Goal: Transaction & Acquisition: Book appointment/travel/reservation

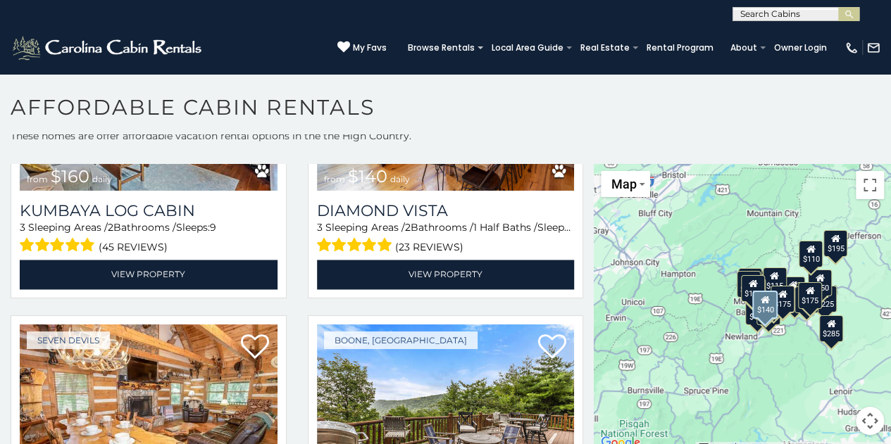
scroll to position [3872, 0]
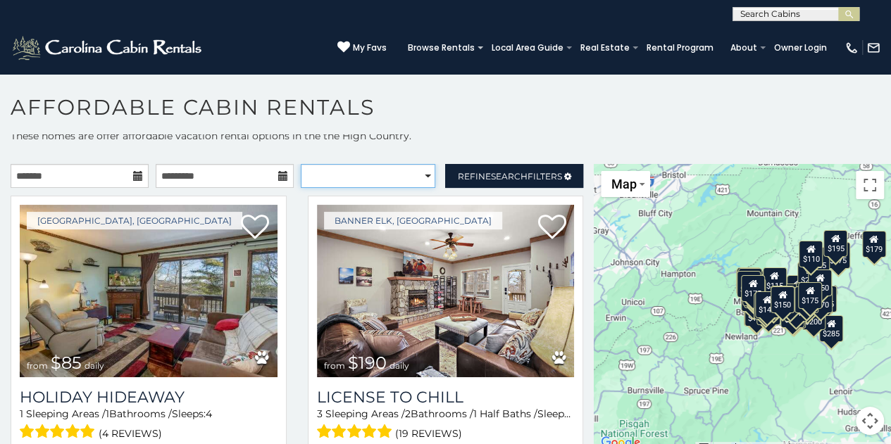
click at [421, 179] on select "**********" at bounding box center [368, 176] width 135 height 24
select select "*********"
click at [301, 164] on select "**********" at bounding box center [368, 176] width 135 height 24
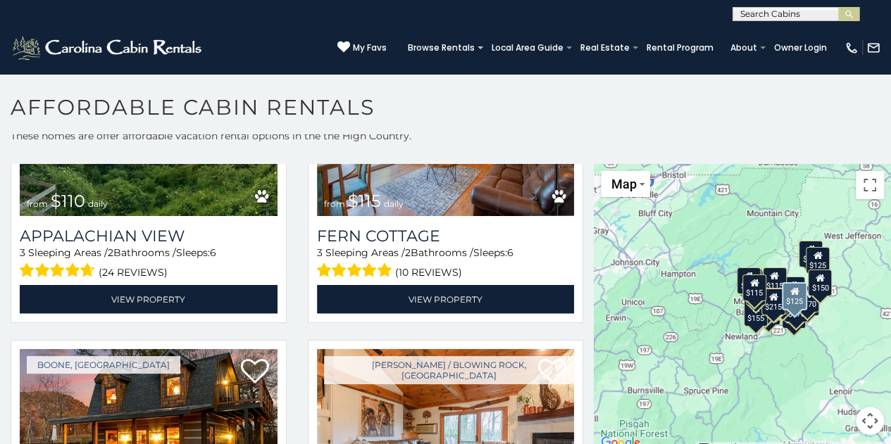
scroll to position [1619, 0]
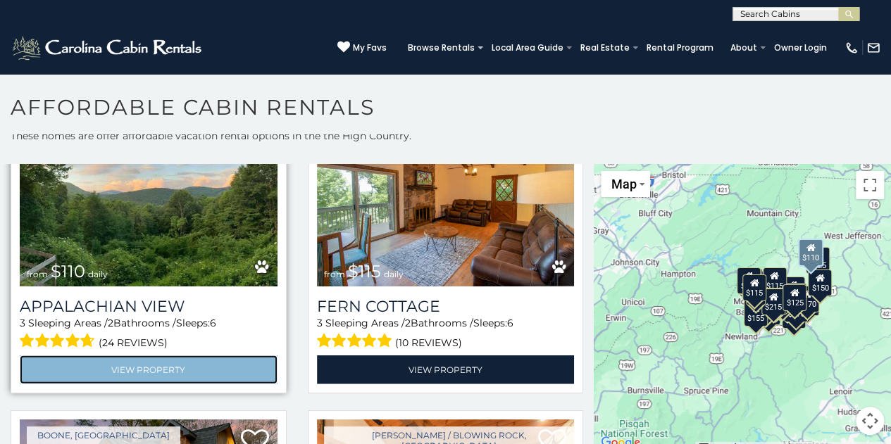
click at [89, 356] on link "View Property" at bounding box center [149, 370] width 258 height 29
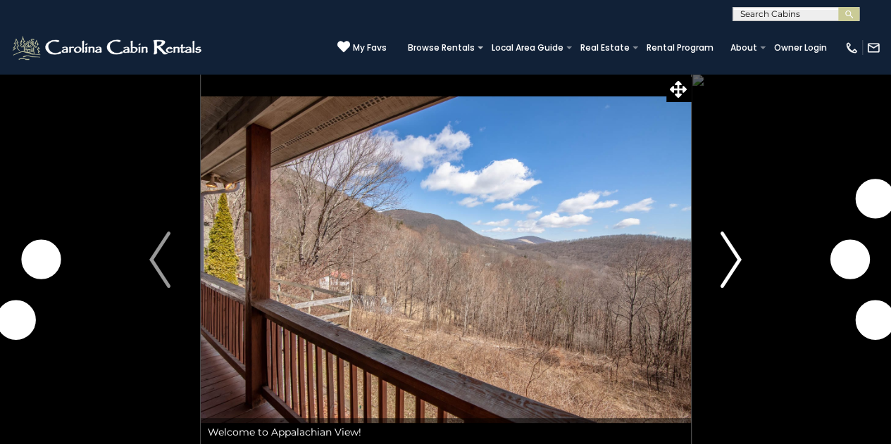
click at [717, 264] on button "Next" at bounding box center [730, 259] width 81 height 373
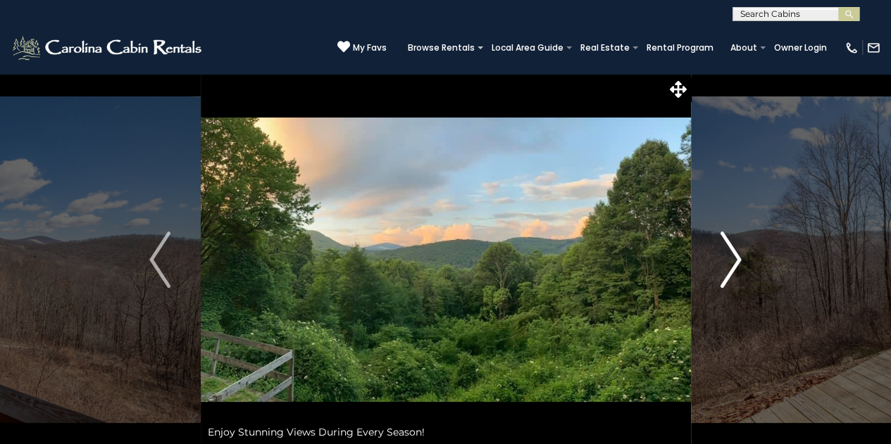
click at [728, 264] on img "Next" at bounding box center [730, 260] width 21 height 56
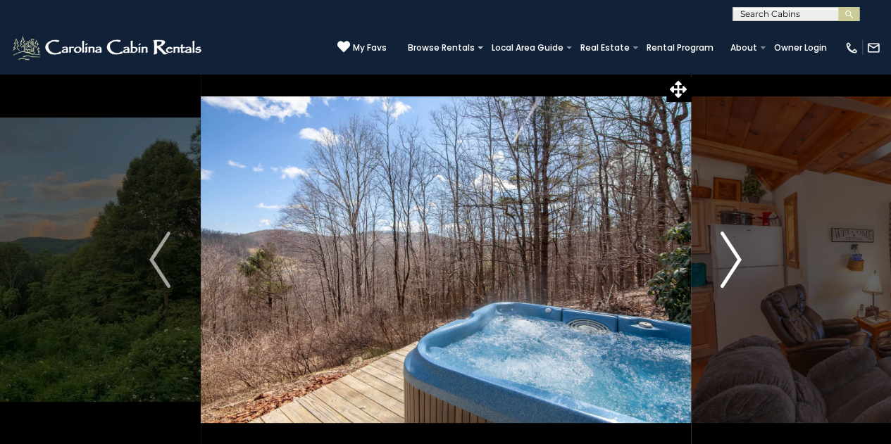
click at [728, 264] on img "Next" at bounding box center [730, 260] width 21 height 56
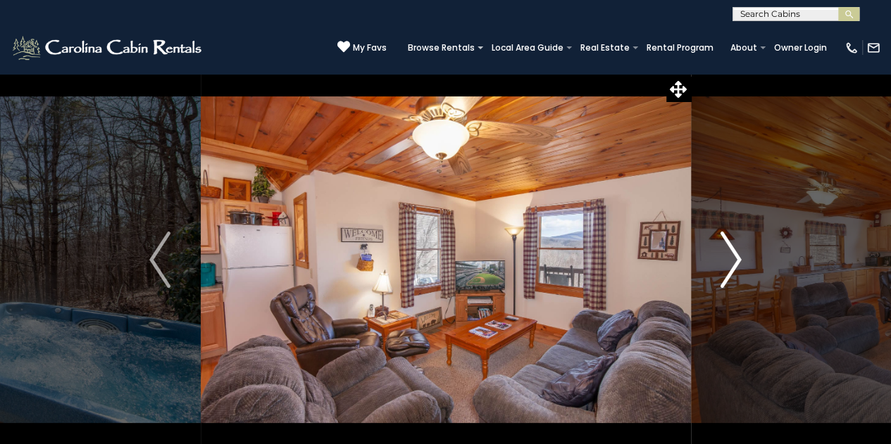
click at [728, 264] on img "Next" at bounding box center [730, 260] width 21 height 56
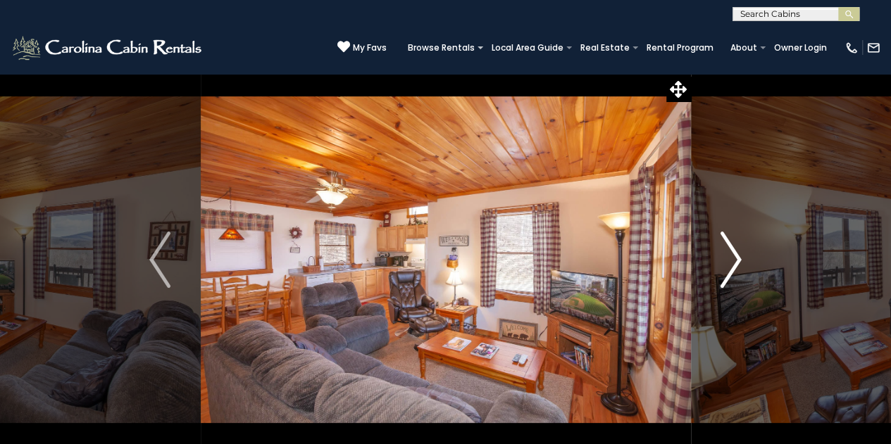
click at [728, 264] on img "Next" at bounding box center [730, 260] width 21 height 56
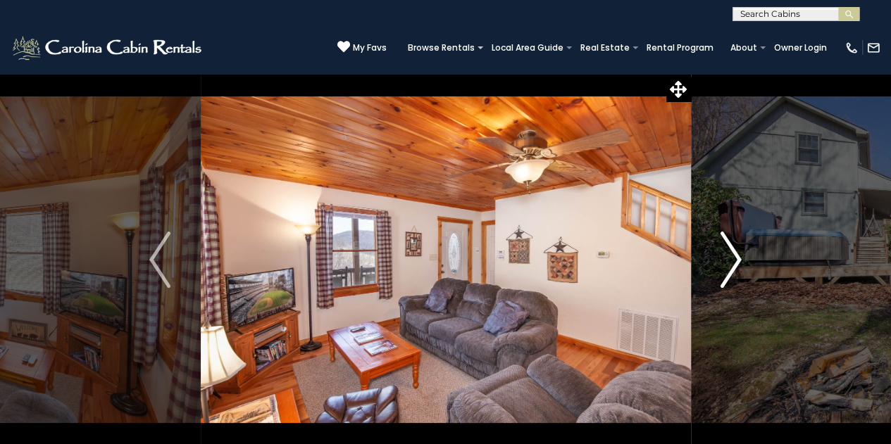
click at [728, 264] on img "Next" at bounding box center [730, 260] width 21 height 56
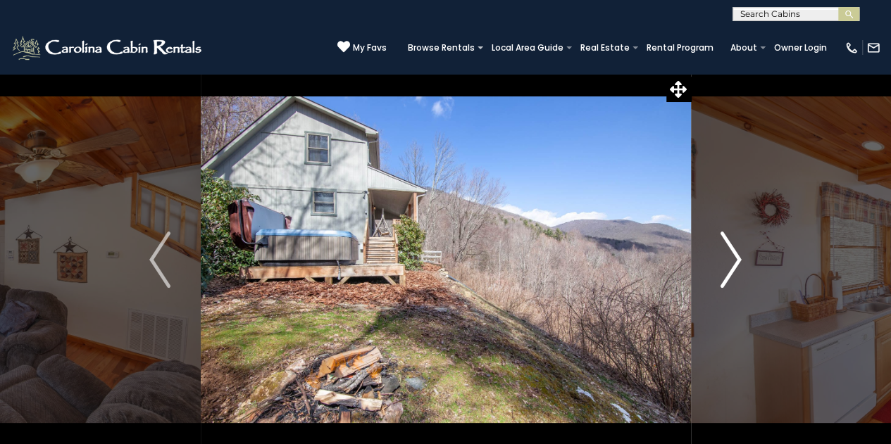
click at [728, 264] on img "Next" at bounding box center [730, 260] width 21 height 56
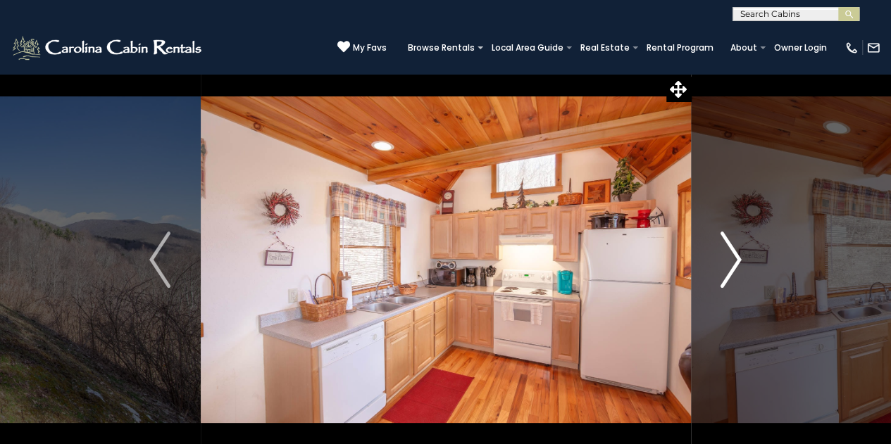
click at [728, 264] on img "Next" at bounding box center [730, 260] width 21 height 56
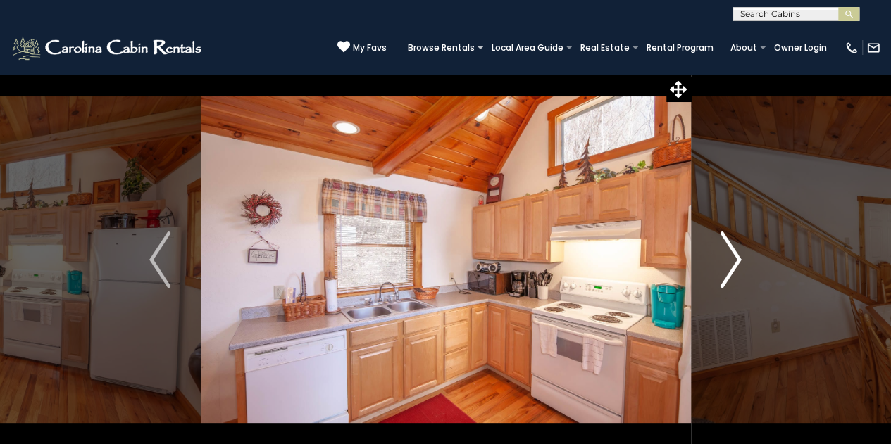
click at [728, 264] on img "Next" at bounding box center [730, 260] width 21 height 56
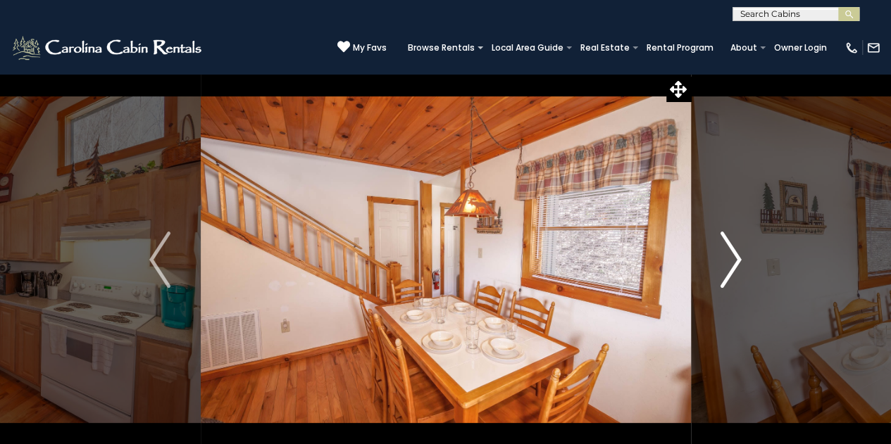
click at [728, 264] on img "Next" at bounding box center [730, 260] width 21 height 56
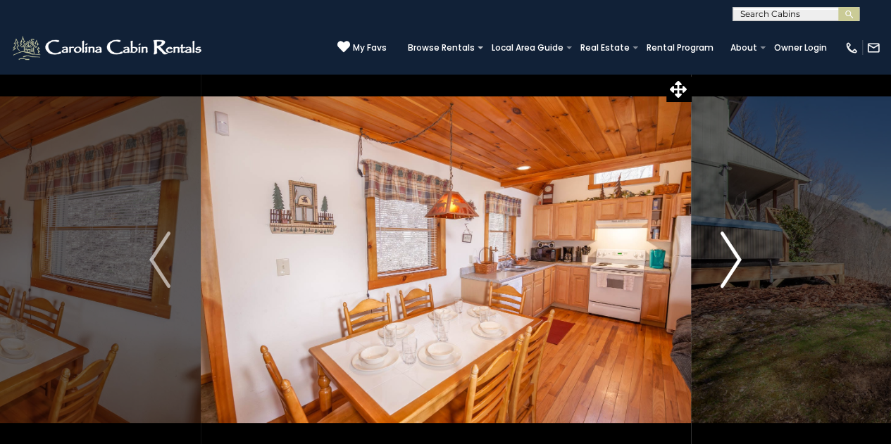
click at [728, 264] on img "Next" at bounding box center [730, 260] width 21 height 56
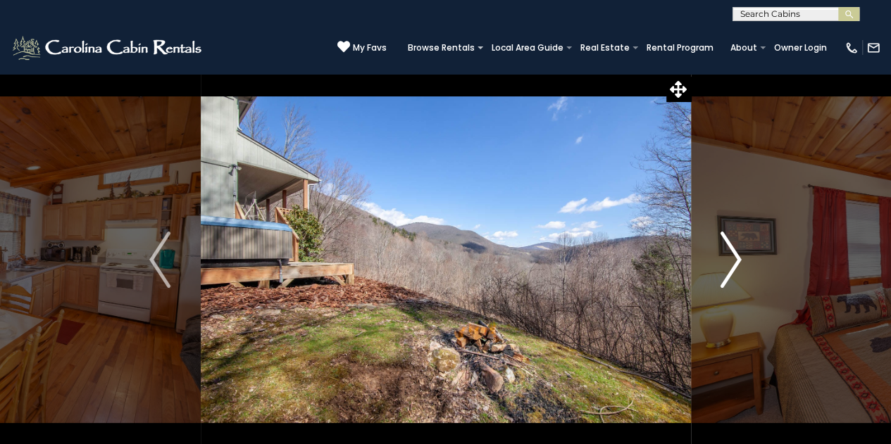
click at [728, 264] on img "Next" at bounding box center [730, 260] width 21 height 56
